Goal: Information Seeking & Learning: Learn about a topic

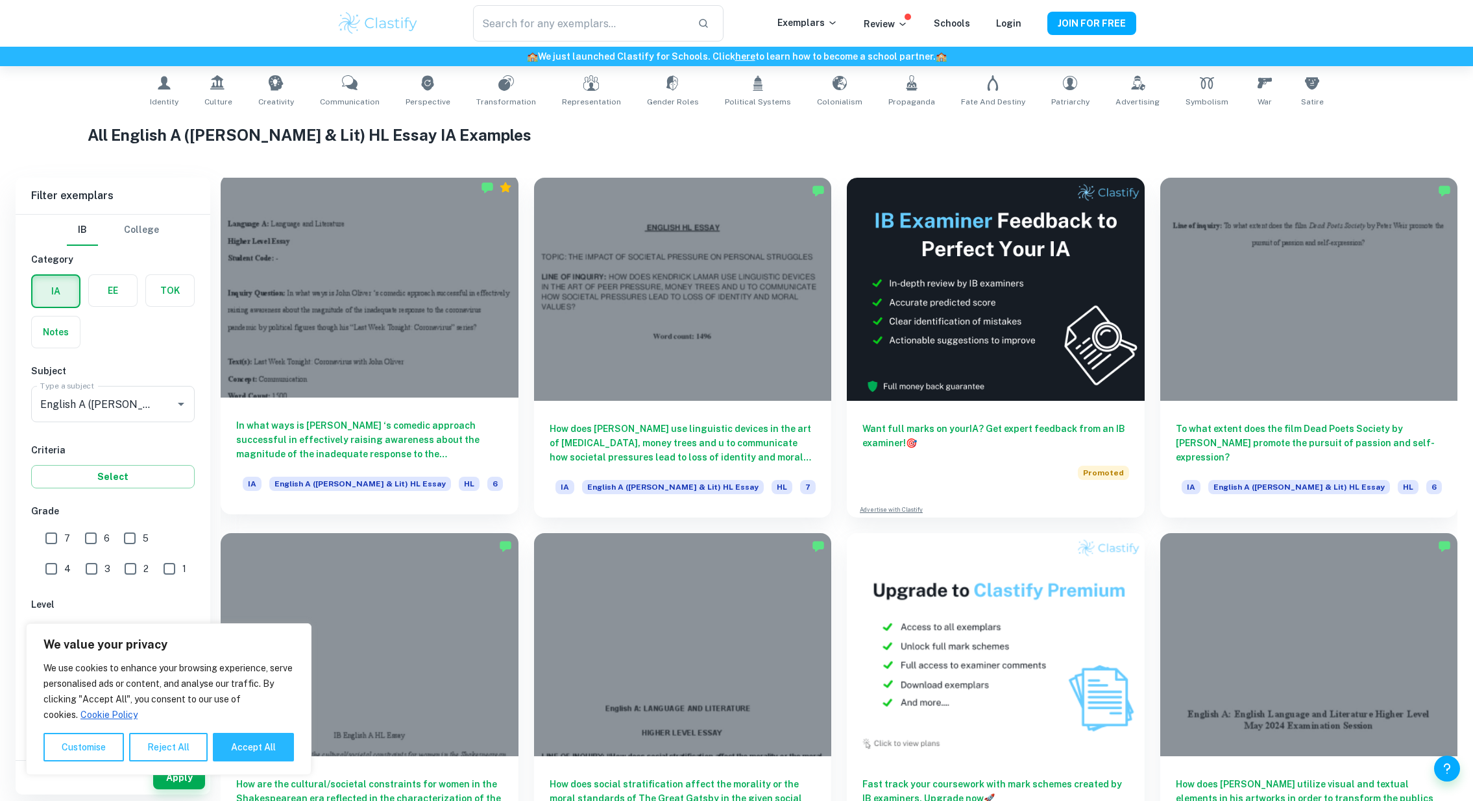
scroll to position [324, 0]
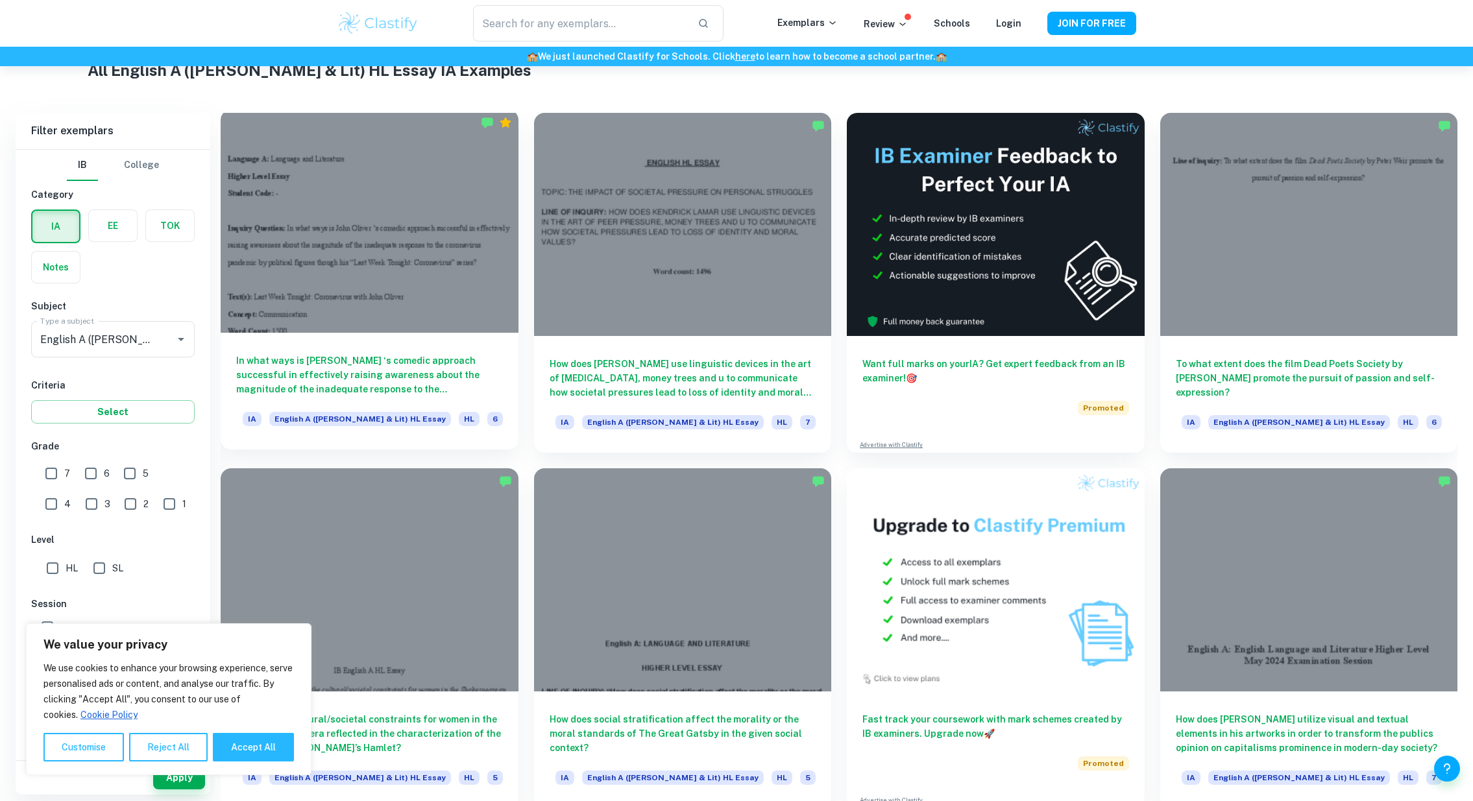
click at [354, 277] on div at bounding box center [370, 221] width 298 height 223
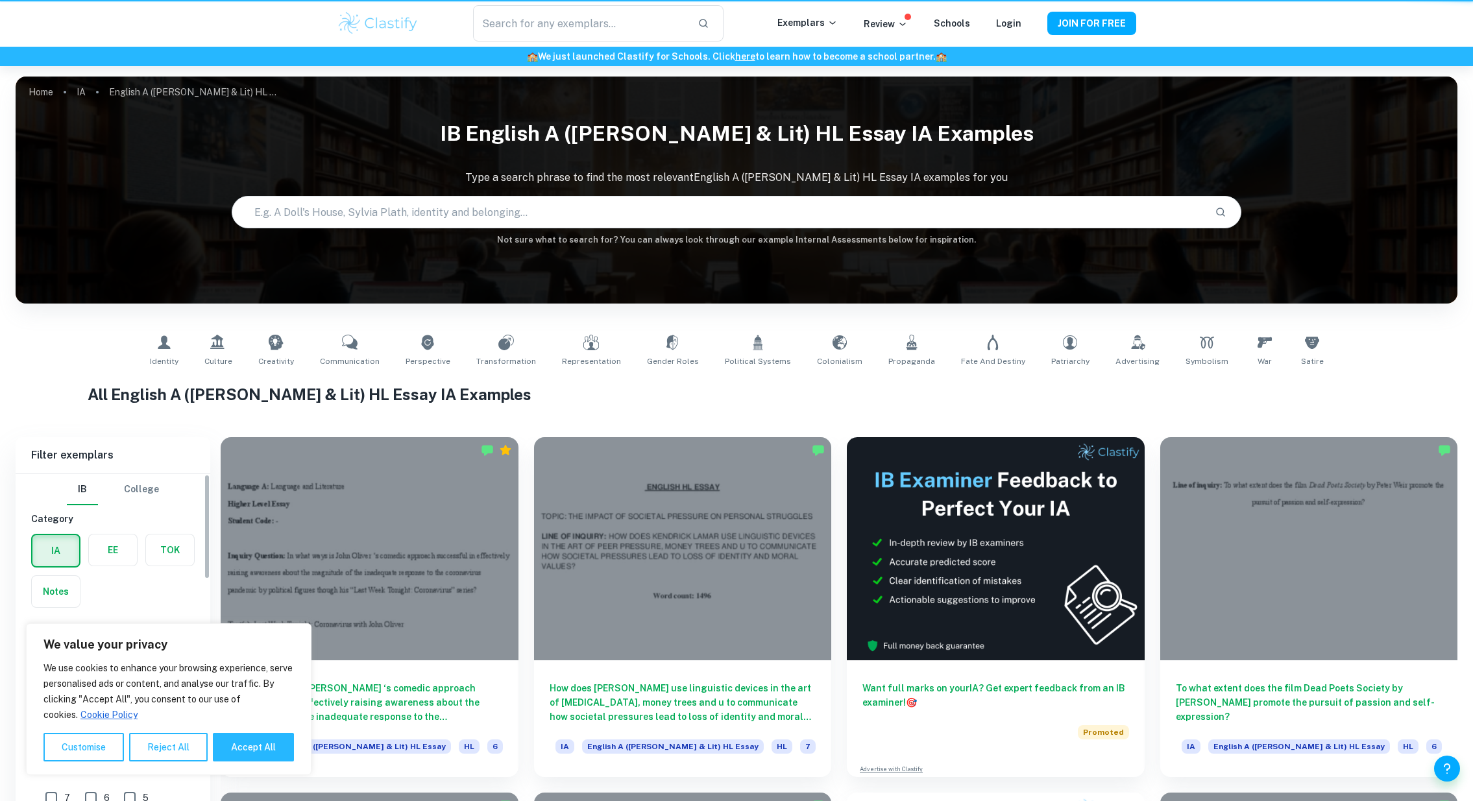
scroll to position [324, 0]
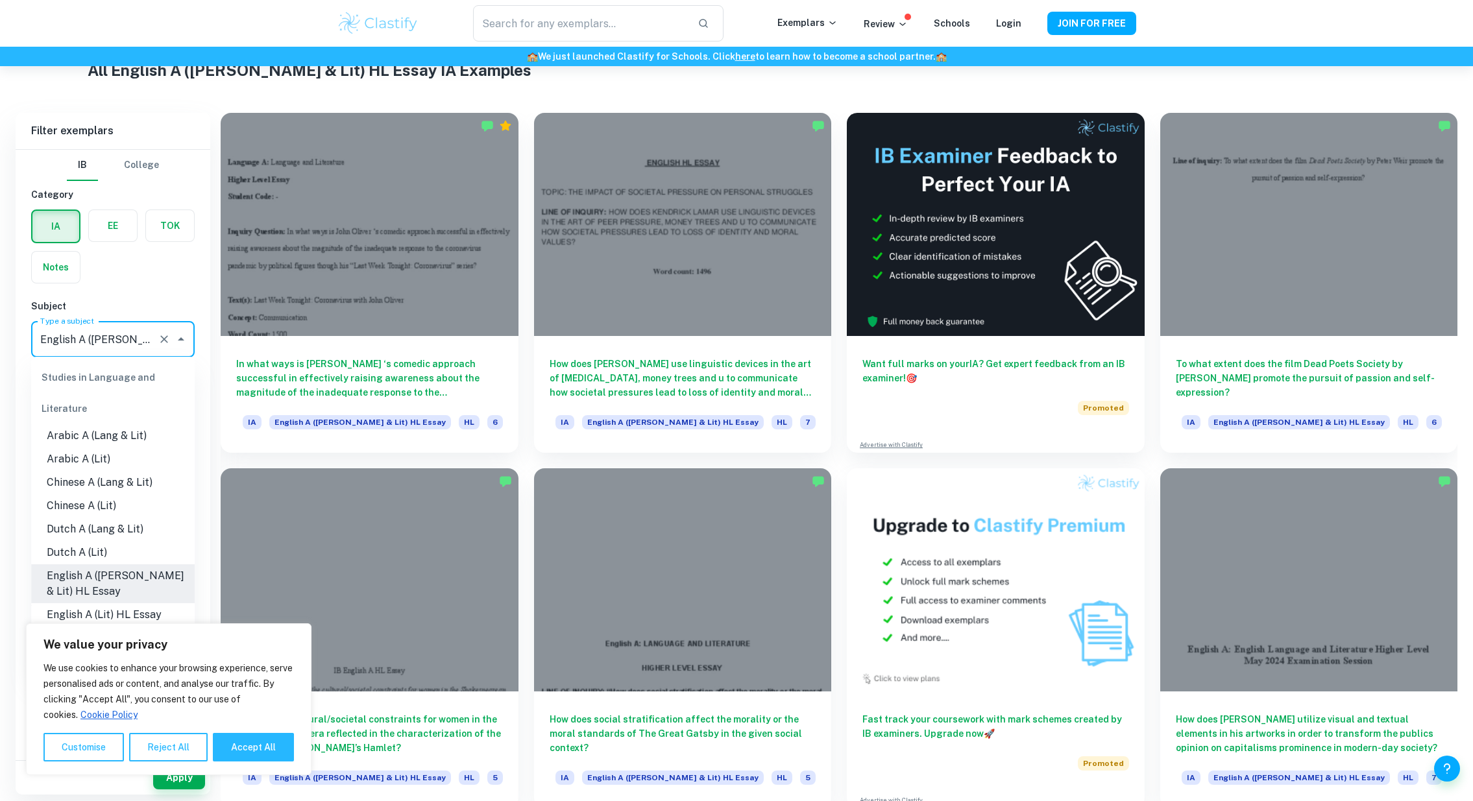
click at [128, 339] on input "English A ([PERSON_NAME] & Lit) HL Essay" at bounding box center [94, 339] width 115 height 25
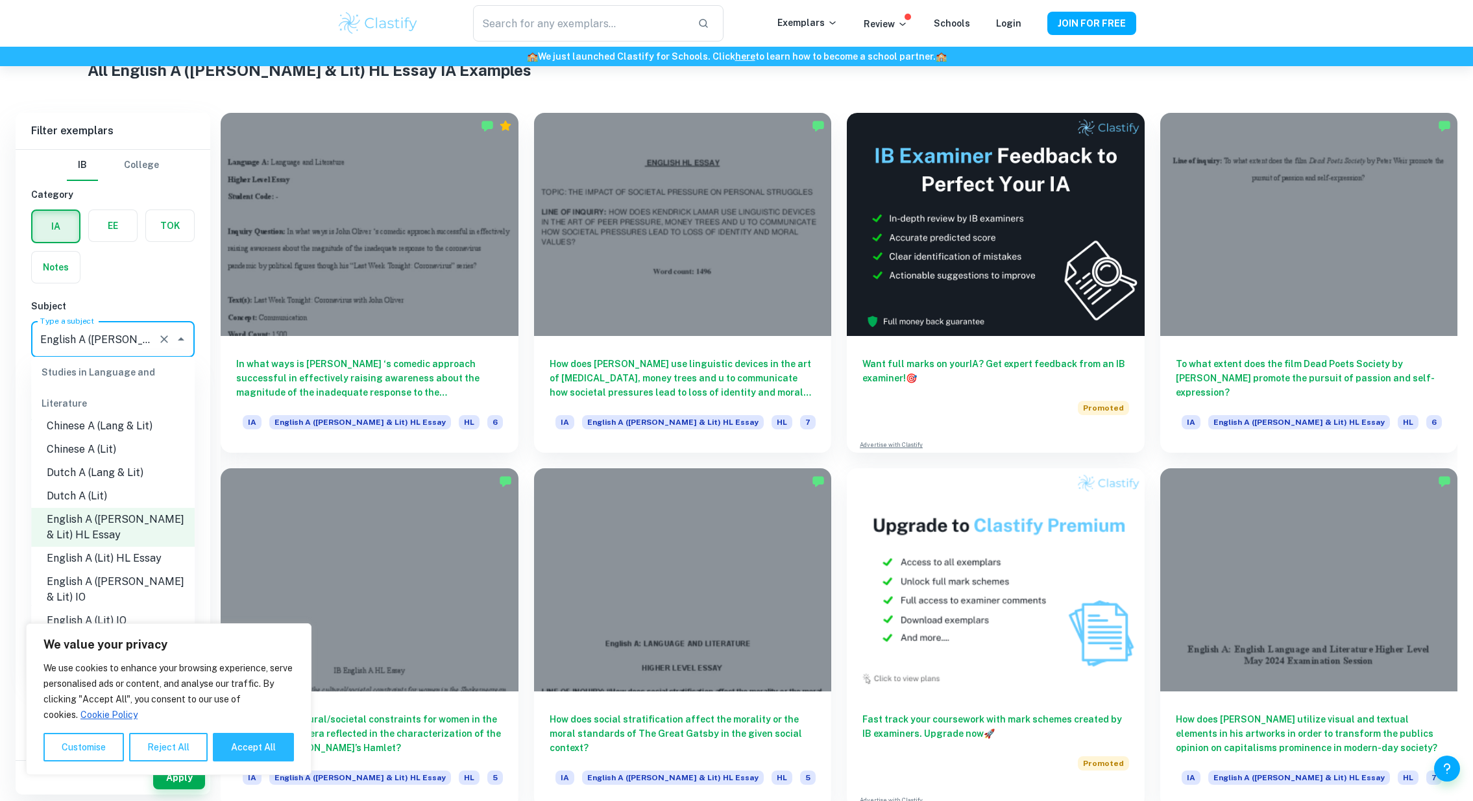
scroll to position [65, 0]
click at [112, 546] on li "English A (Lit) HL Essay" at bounding box center [112, 549] width 163 height 23
type input "English A (Lit) HL Essay"
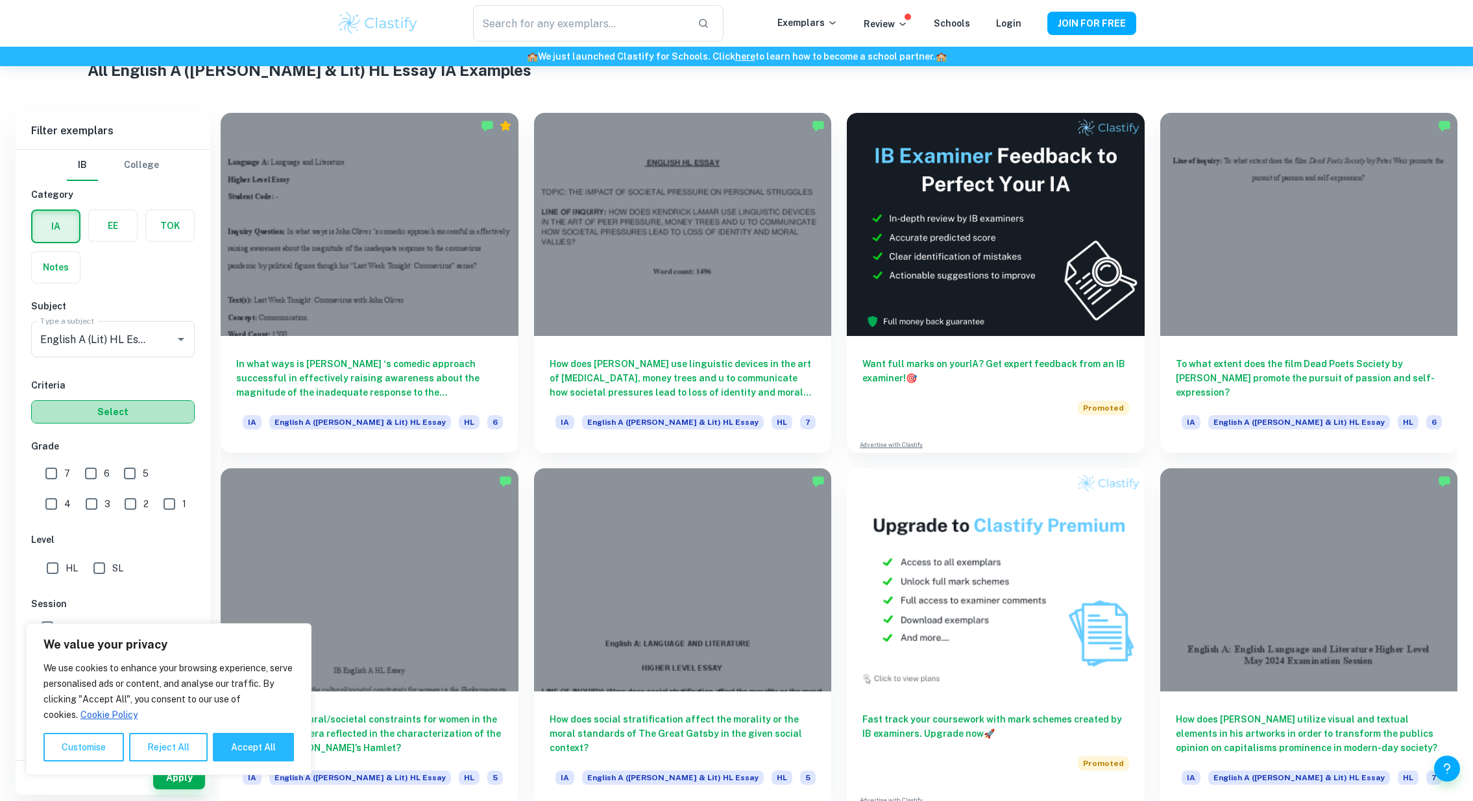
click at [149, 419] on button "Select" at bounding box center [112, 411] width 163 height 23
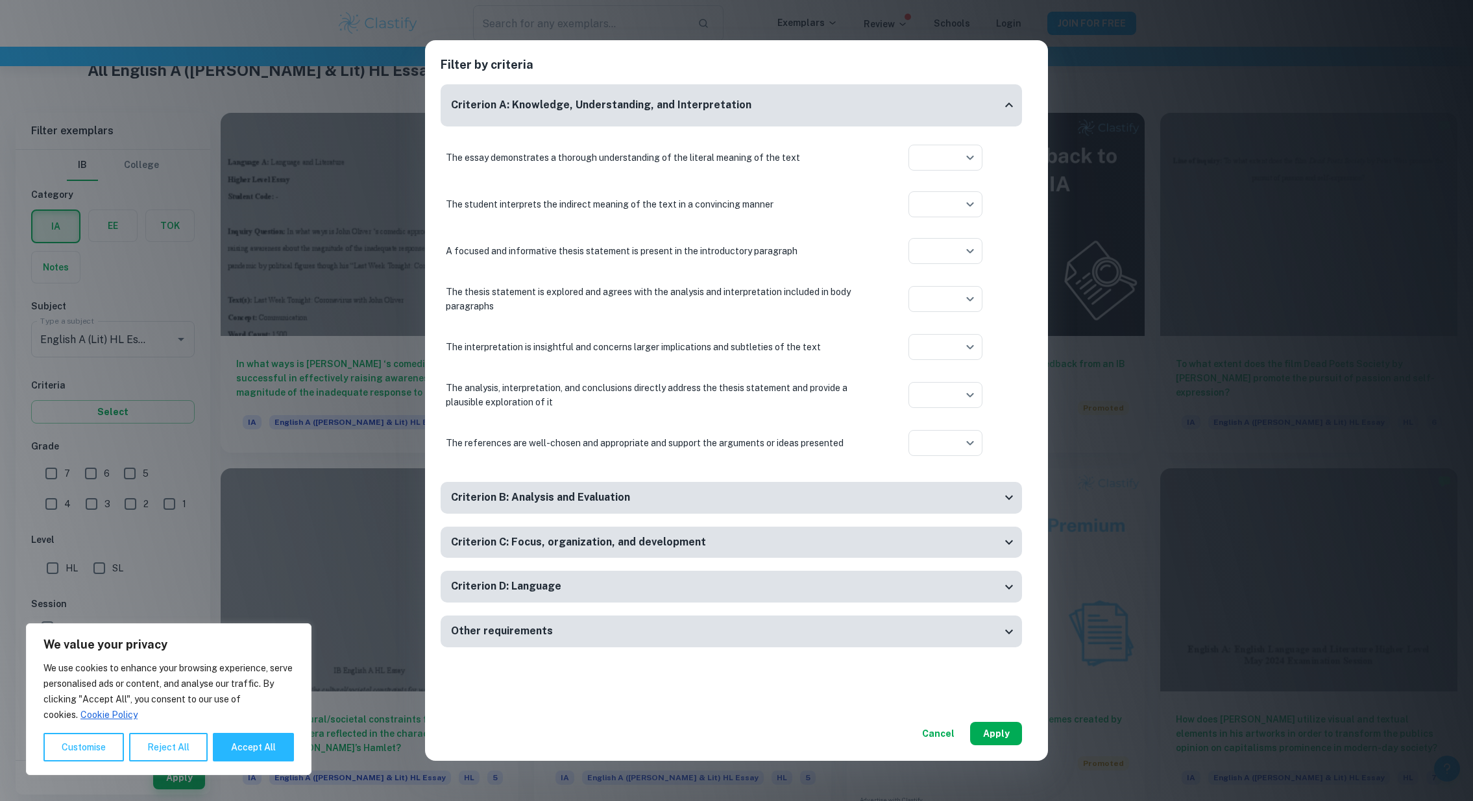
click at [1019, 739] on button "Apply" at bounding box center [996, 733] width 52 height 23
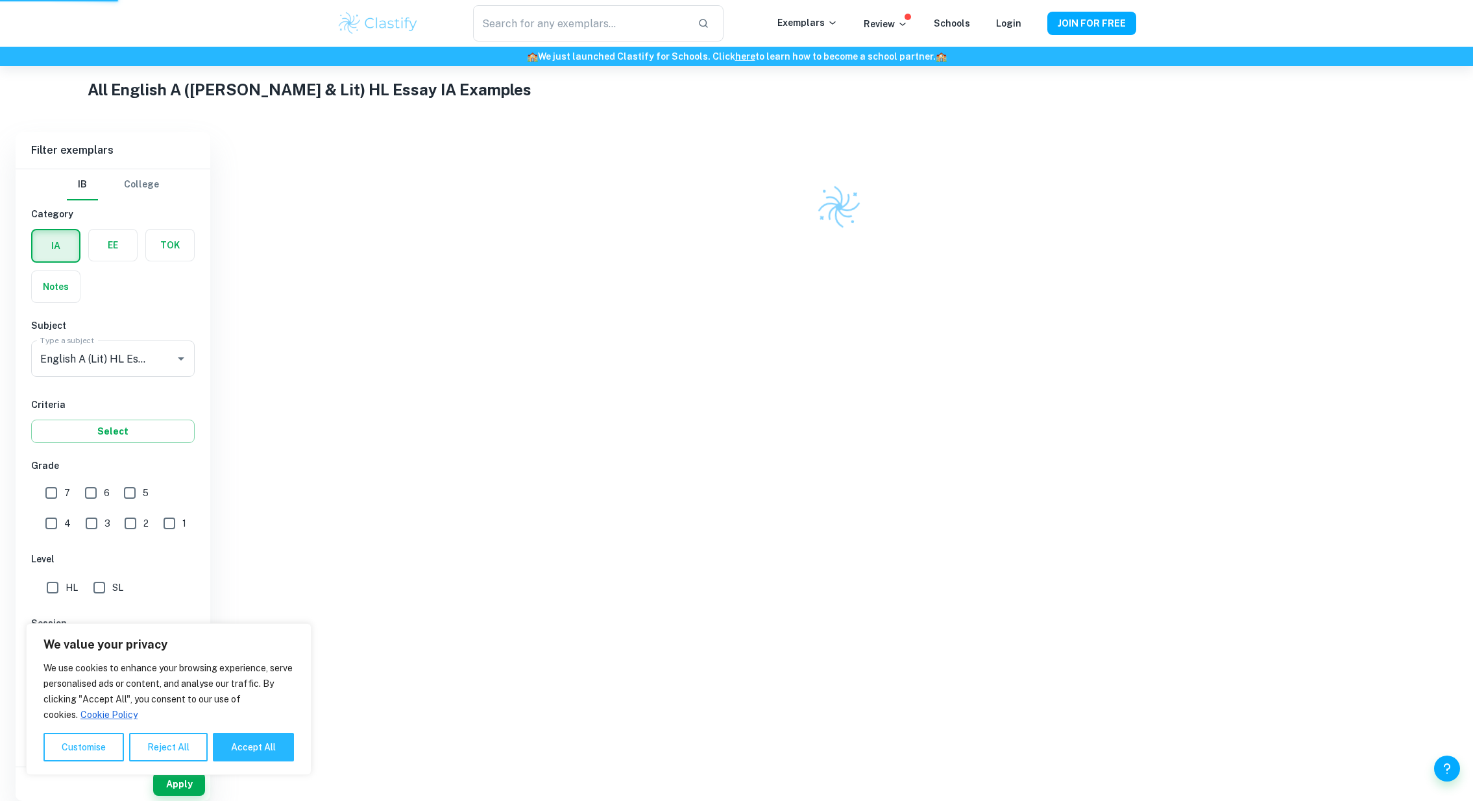
scroll to position [272, 0]
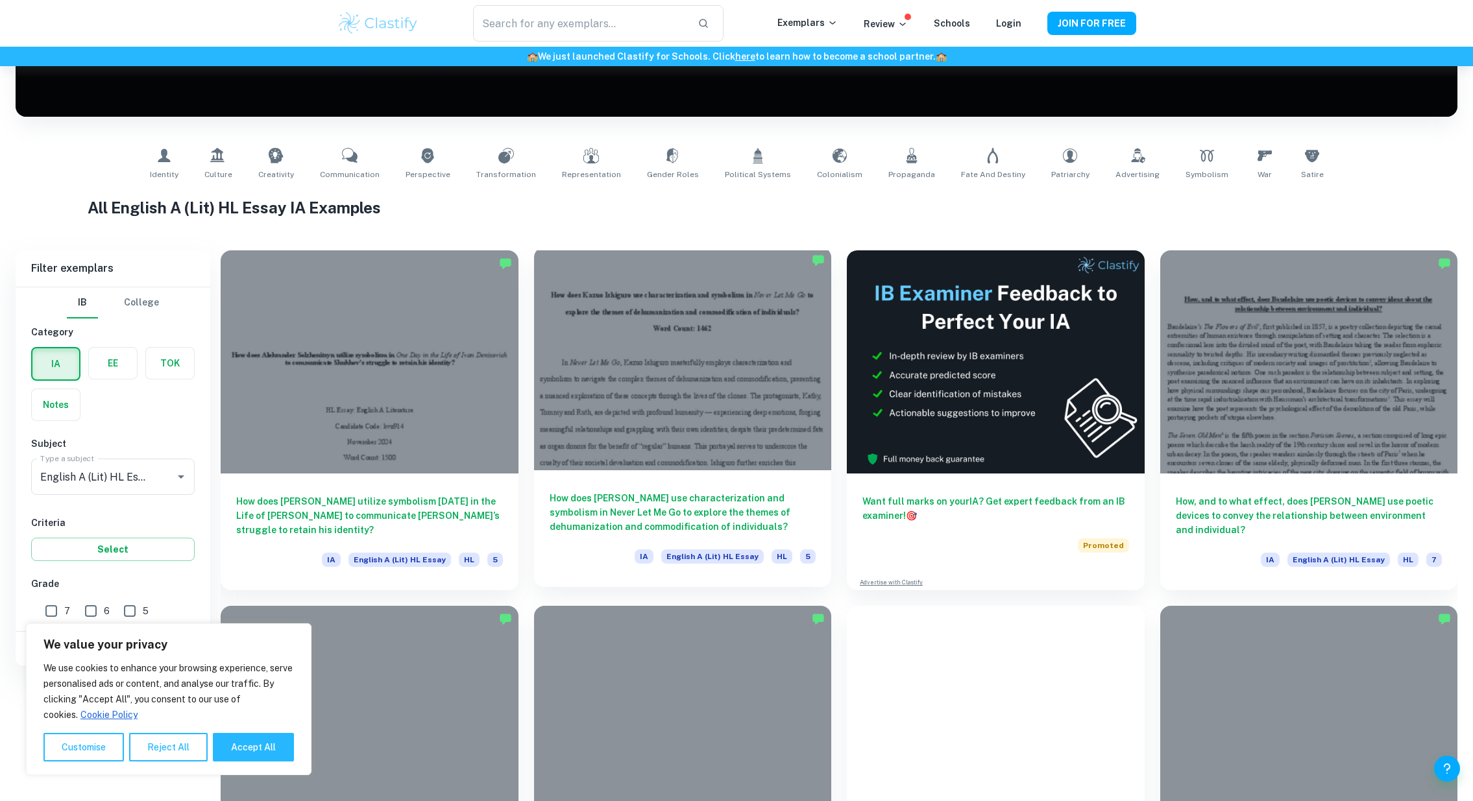
scroll to position [195, 0]
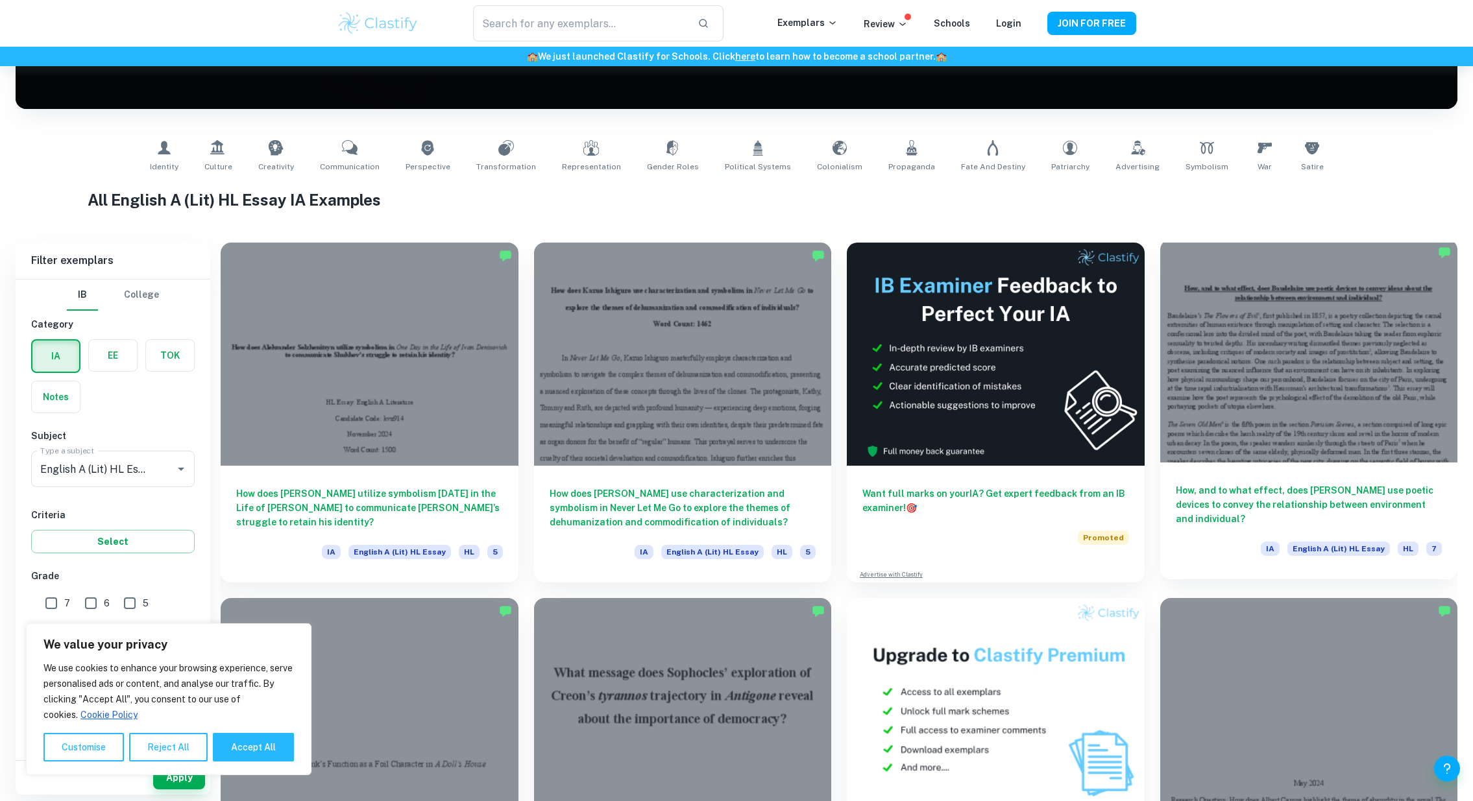
click at [1271, 385] on div at bounding box center [1309, 350] width 298 height 223
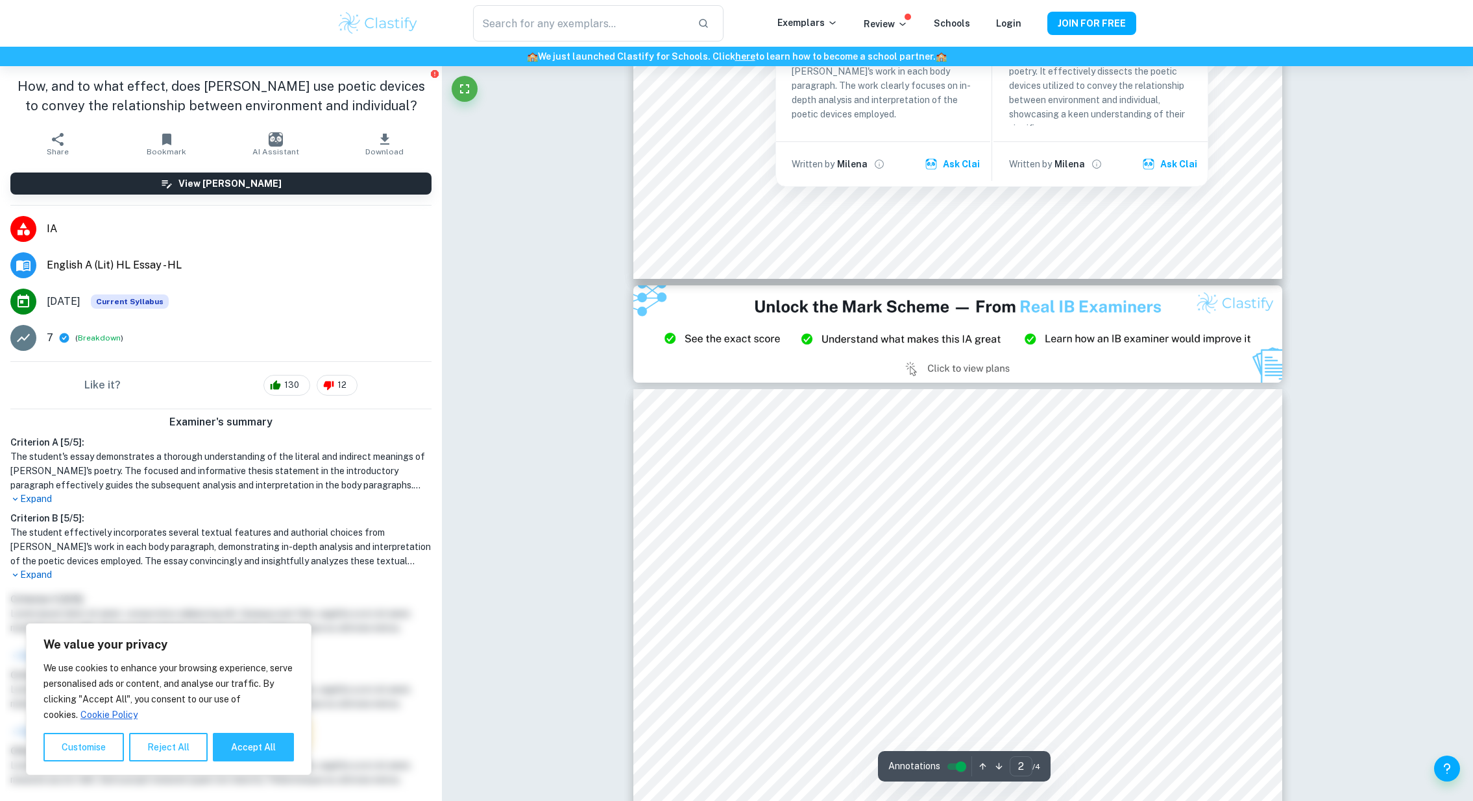
type input "3"
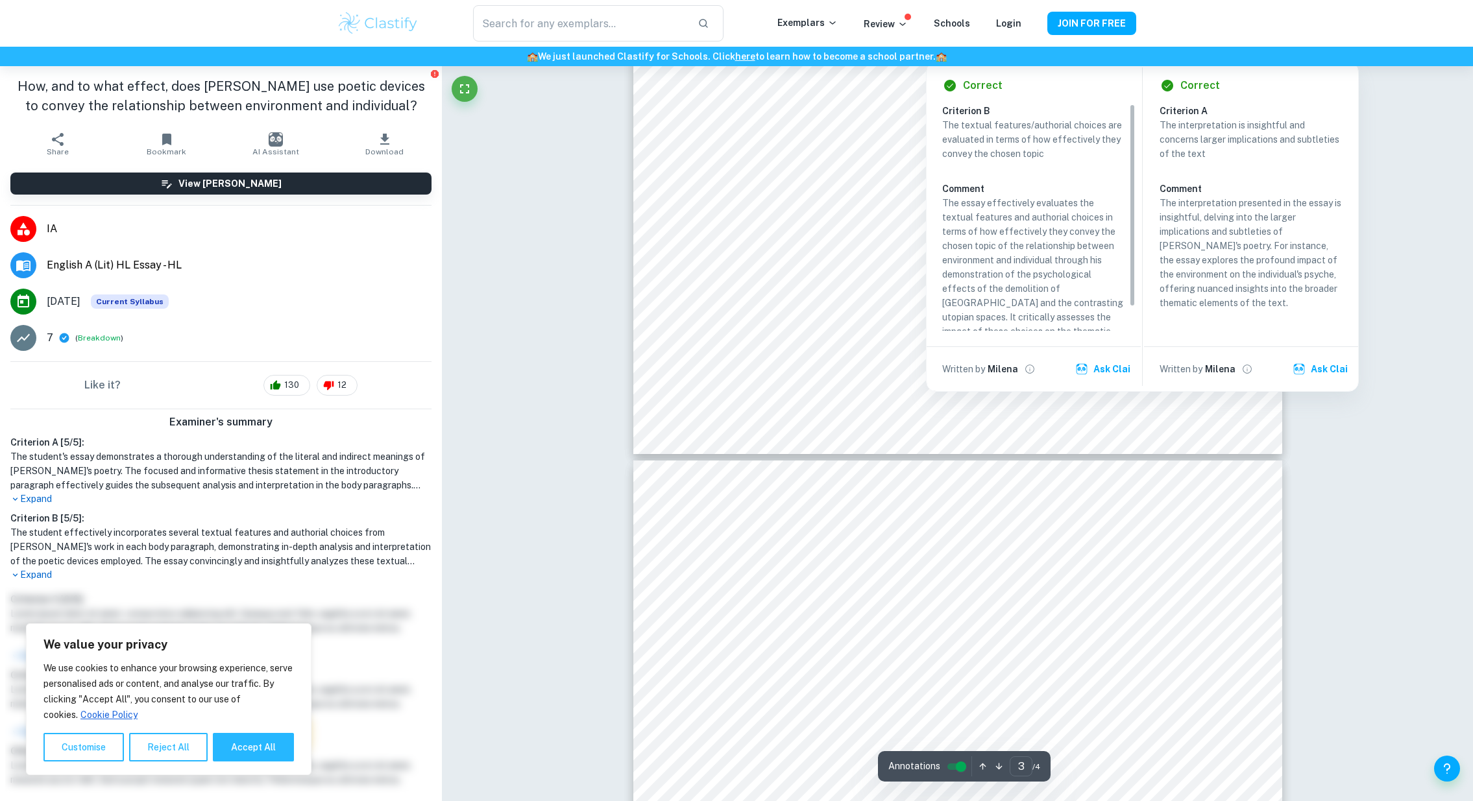
scroll to position [2595, 0]
click at [1314, 389] on div "Correct Criterion A The interpretation is insightful and concerns larger implic…" at bounding box center [1251, 225] width 214 height 329
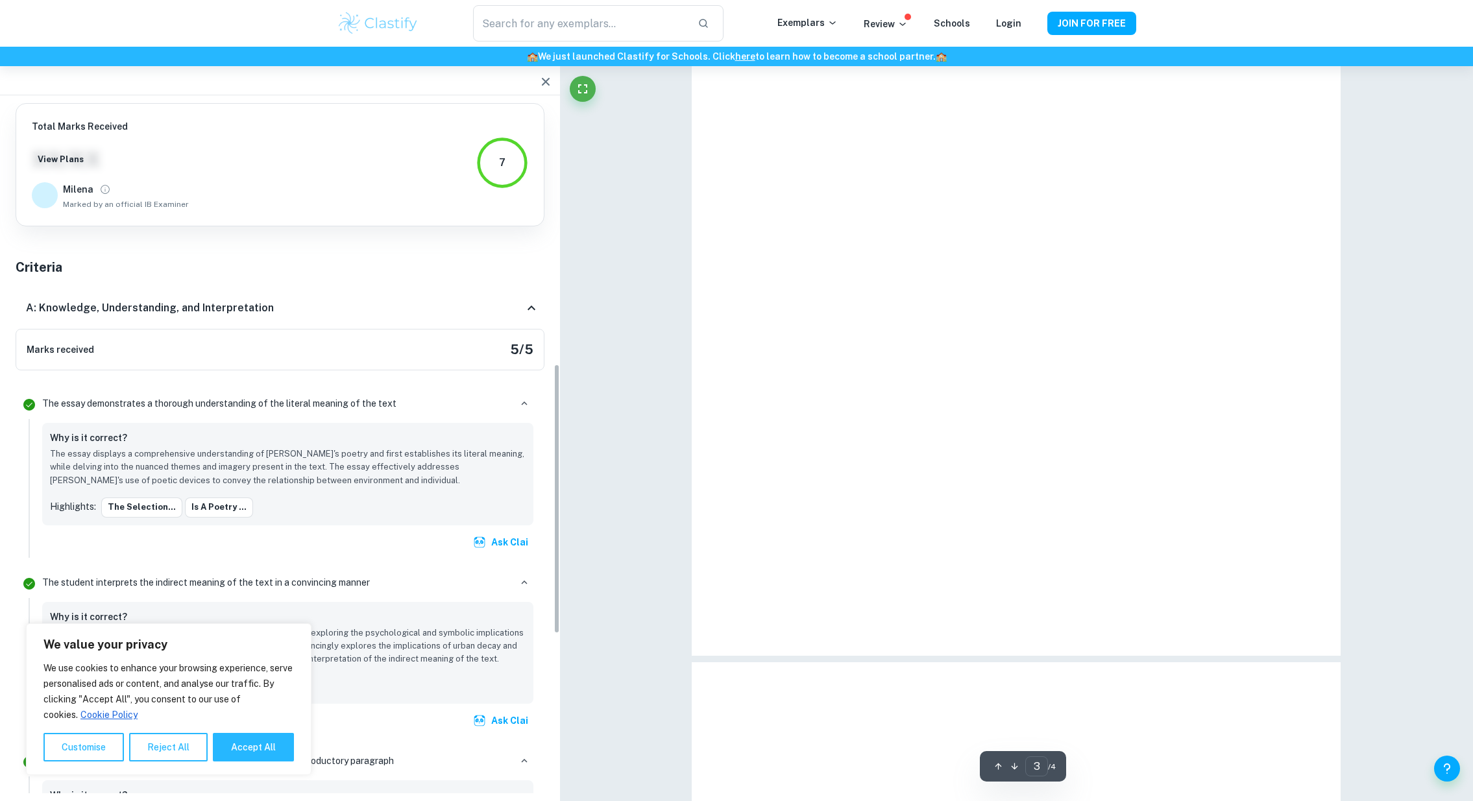
scroll to position [684, 0]
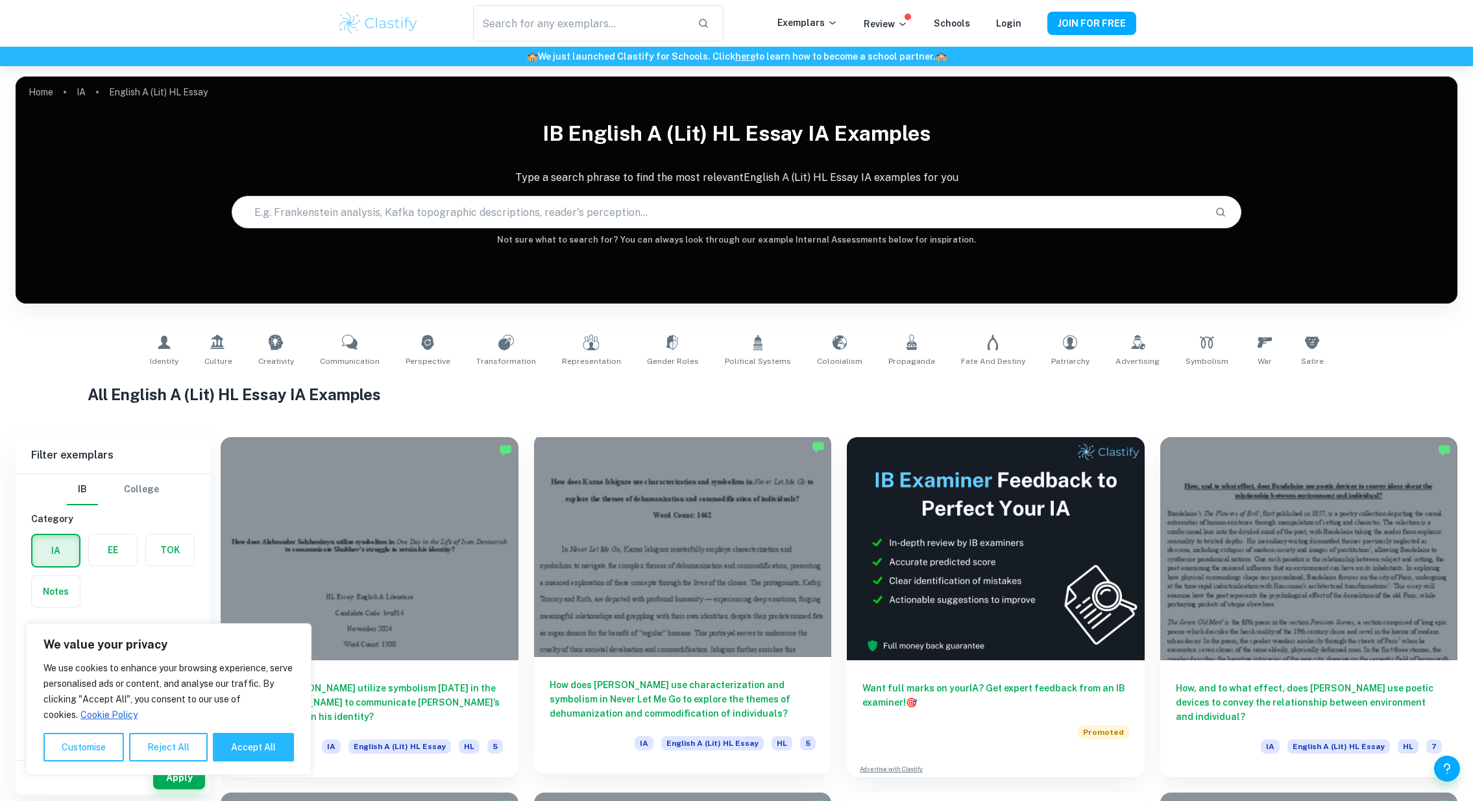
click at [694, 519] on div at bounding box center [683, 545] width 298 height 223
click at [380, 509] on div at bounding box center [370, 545] width 298 height 223
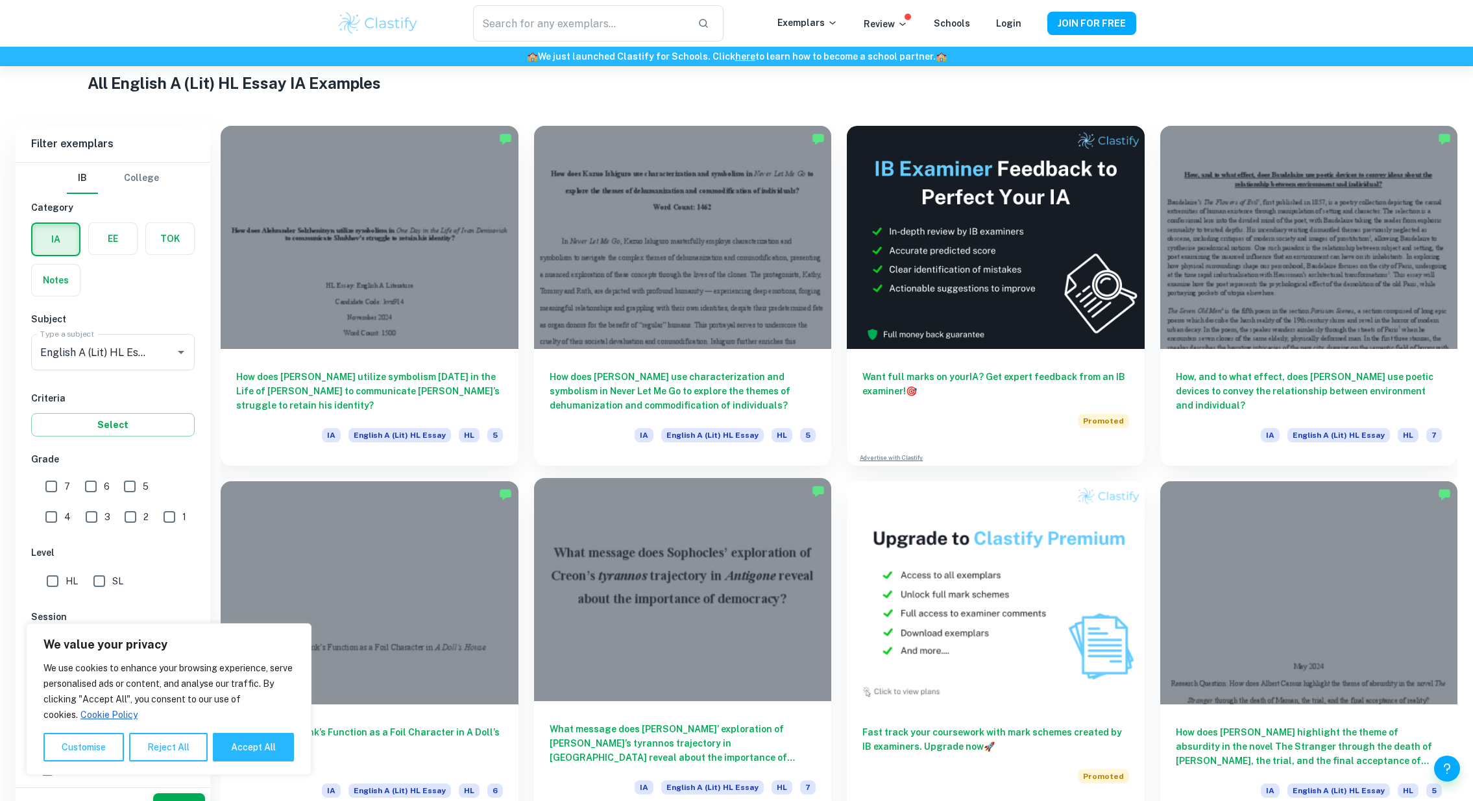
scroll to position [454, 0]
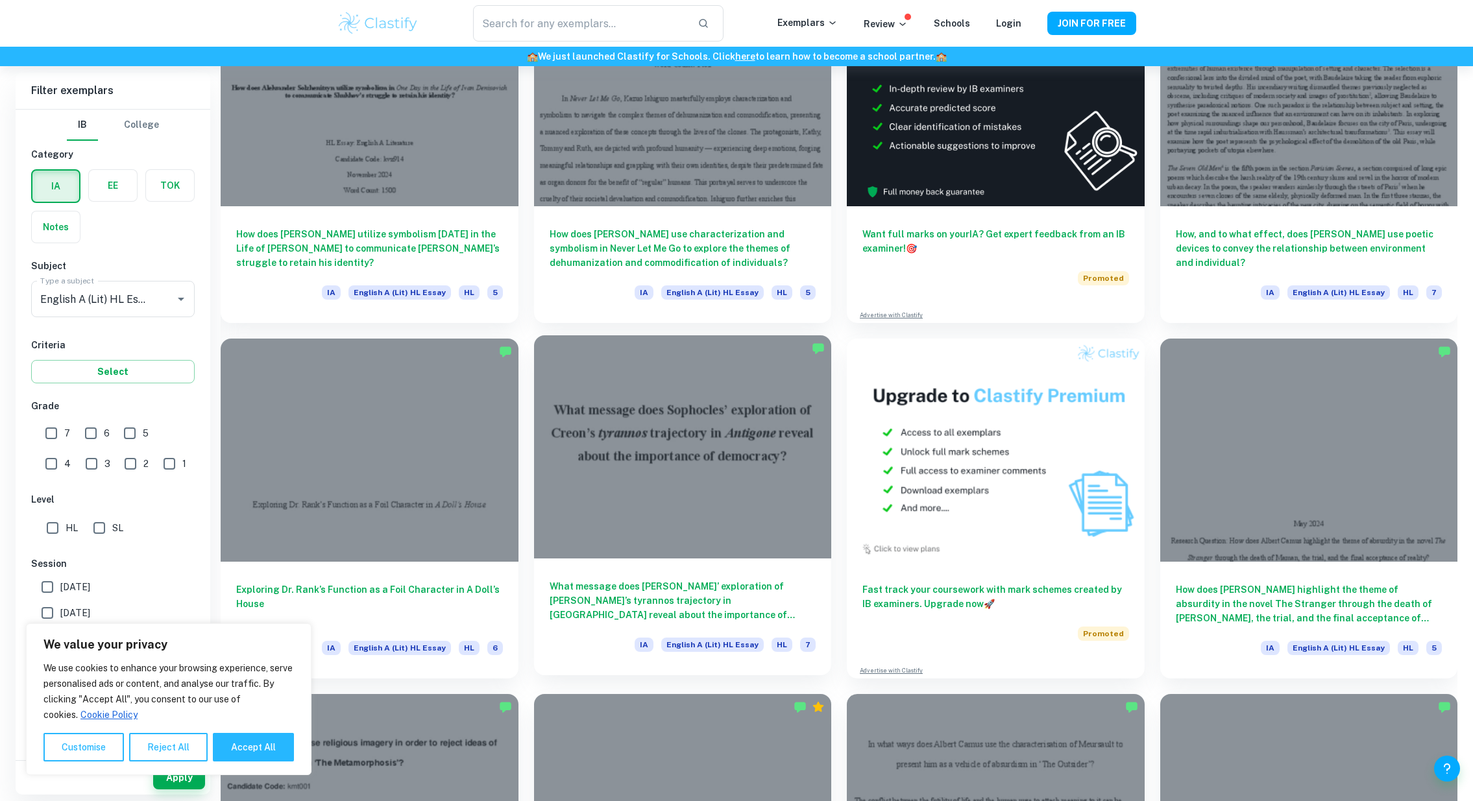
click at [701, 480] on div at bounding box center [683, 446] width 298 height 223
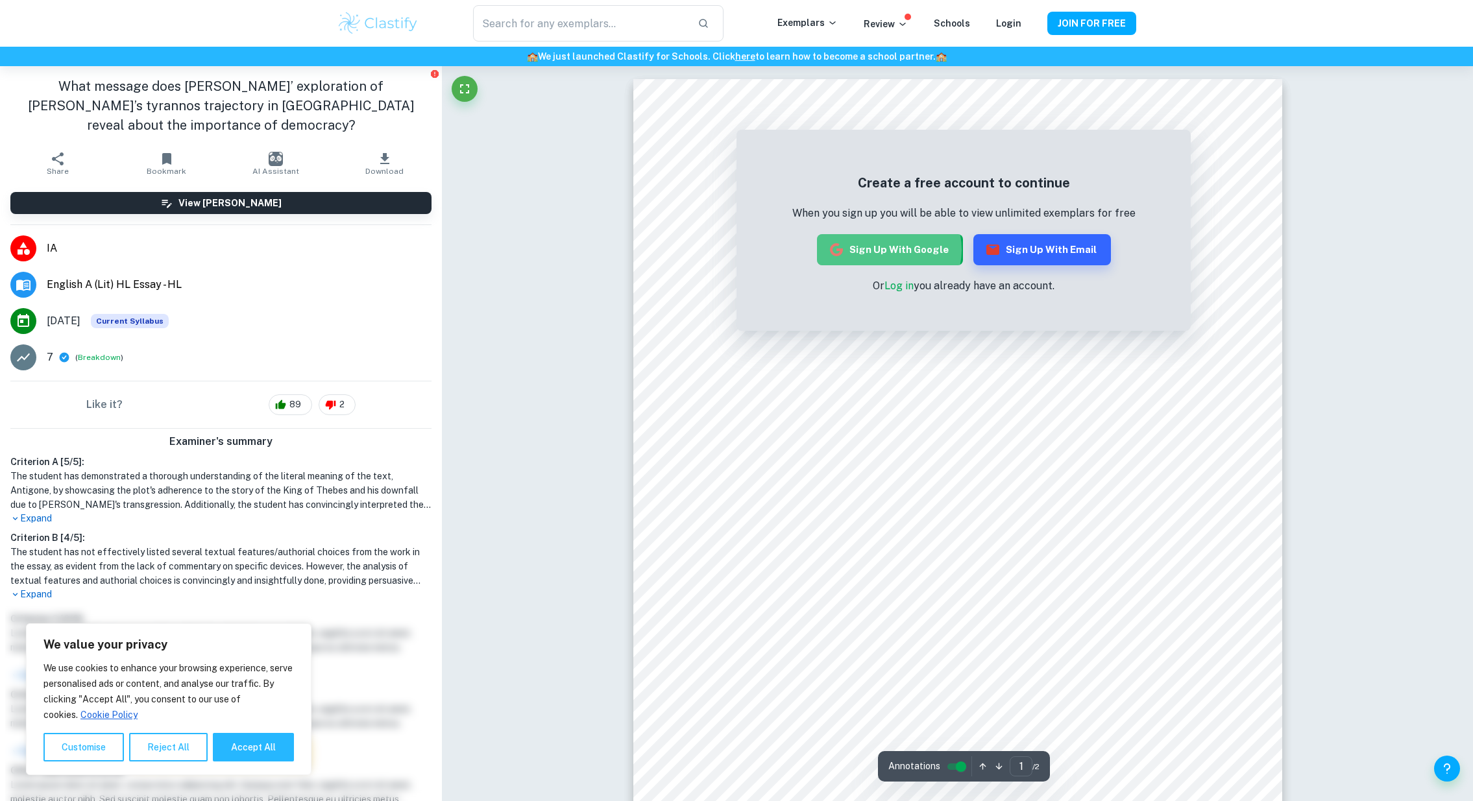
click at [890, 250] on button "Sign up with Google" at bounding box center [890, 249] width 146 height 31
